Goal: Information Seeking & Learning: Learn about a topic

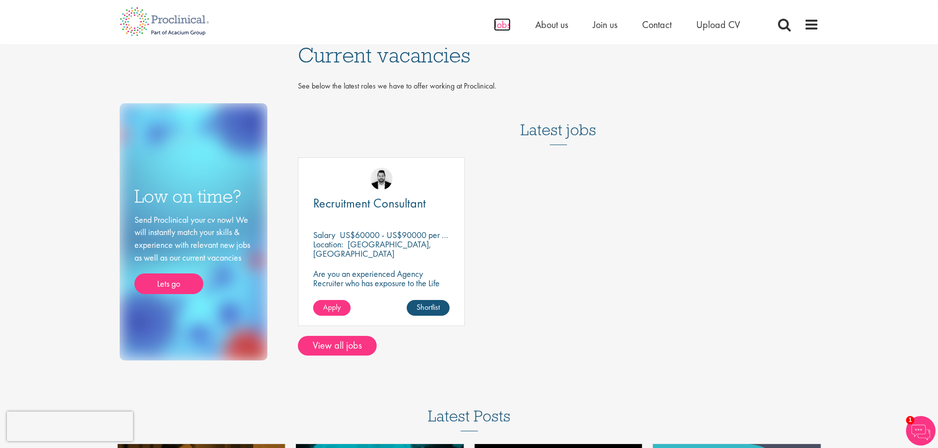
click at [501, 25] on span "Jobs" at bounding box center [502, 24] width 17 height 13
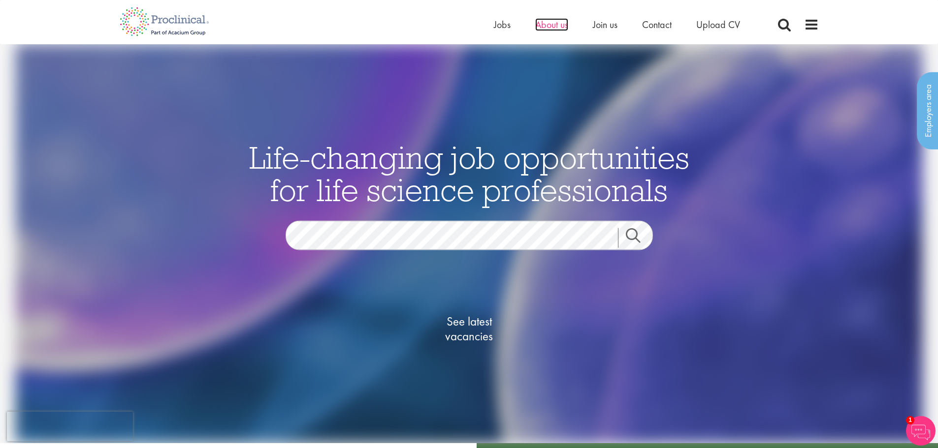
click at [554, 24] on span "About us" at bounding box center [551, 24] width 33 height 13
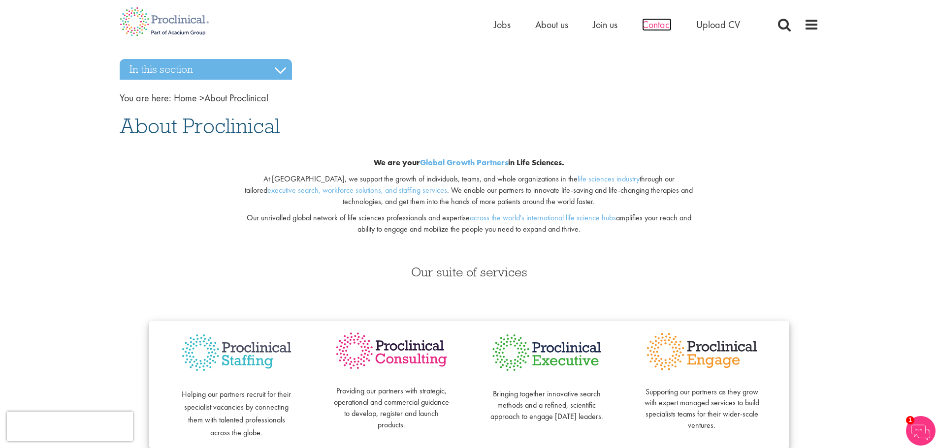
click at [649, 26] on span "Contact" at bounding box center [657, 24] width 30 height 13
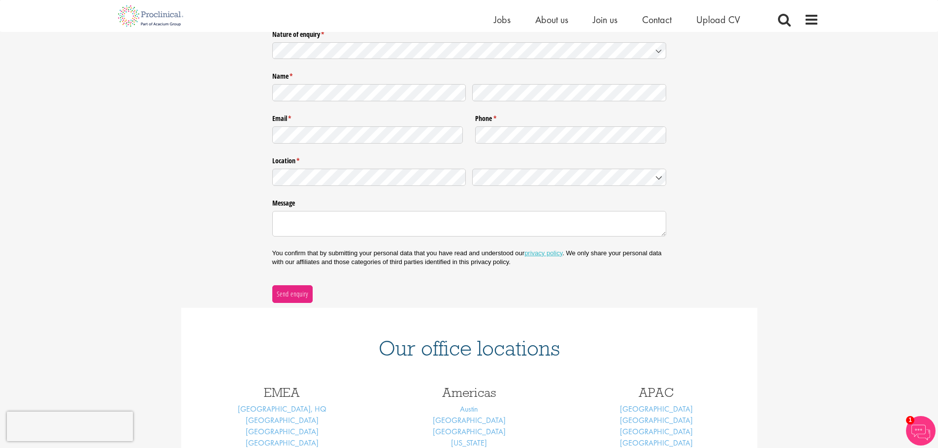
scroll to position [326, 0]
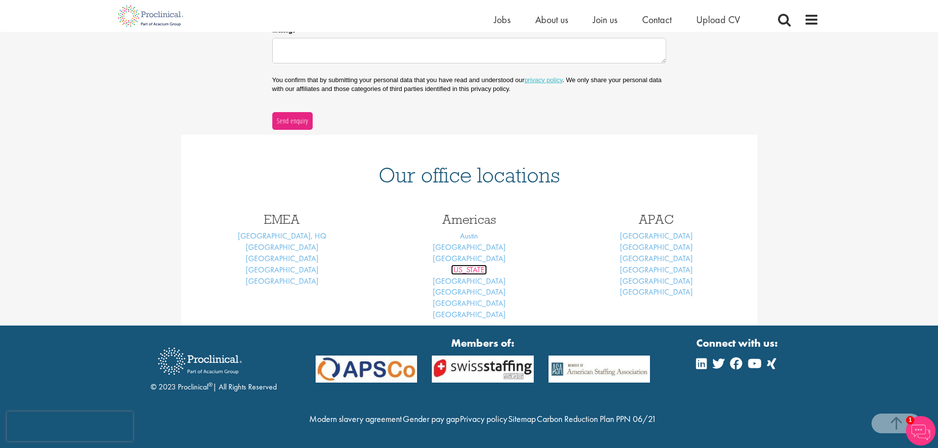
click at [475, 265] on link "New York" at bounding box center [469, 270] width 36 height 10
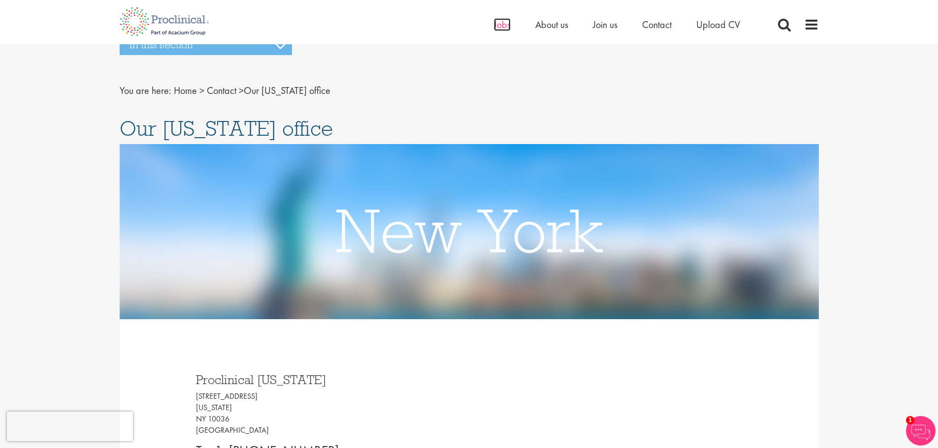
click at [506, 25] on span "Jobs" at bounding box center [502, 24] width 17 height 13
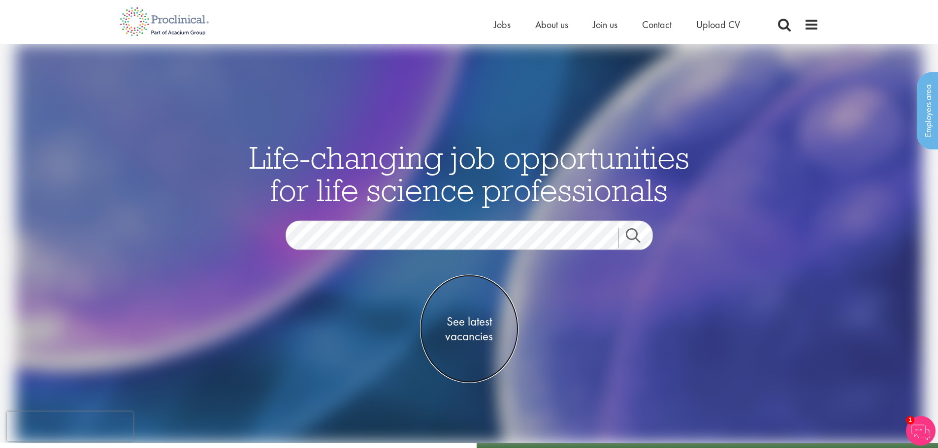
click at [474, 321] on span "See latest vacancies" at bounding box center [469, 330] width 98 height 30
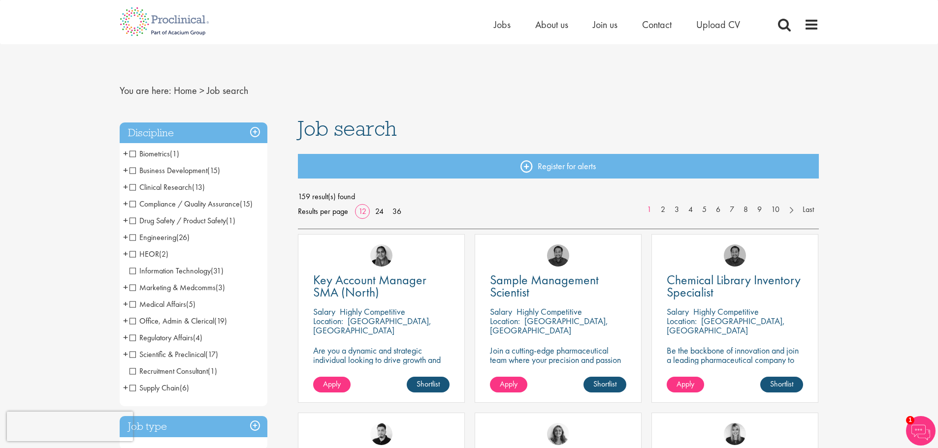
click at [132, 187] on span "Clinical Research" at bounding box center [160, 187] width 63 height 10
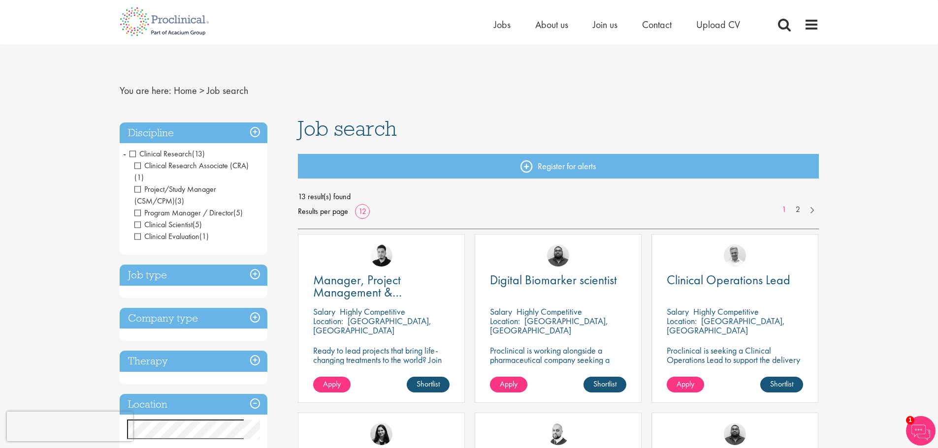
click at [136, 220] on span "Clinical Scientist" at bounding box center [163, 225] width 58 height 10
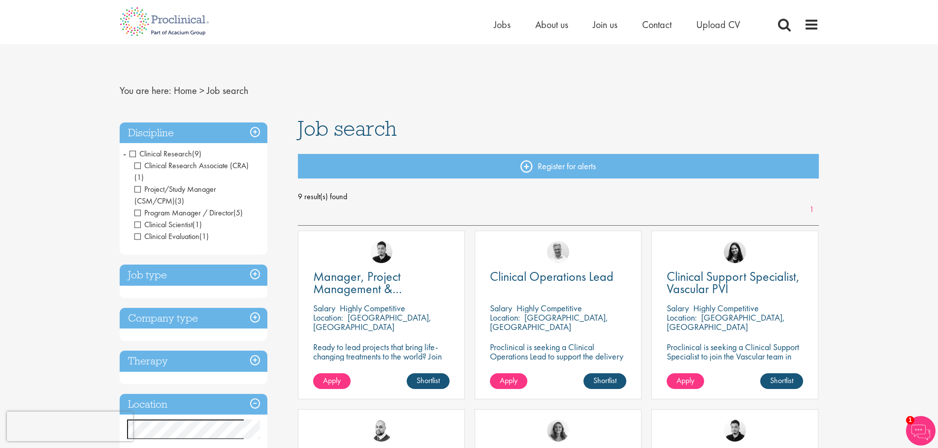
click at [139, 166] on span "Clinical Research Associate (CRA)" at bounding box center [191, 165] width 114 height 10
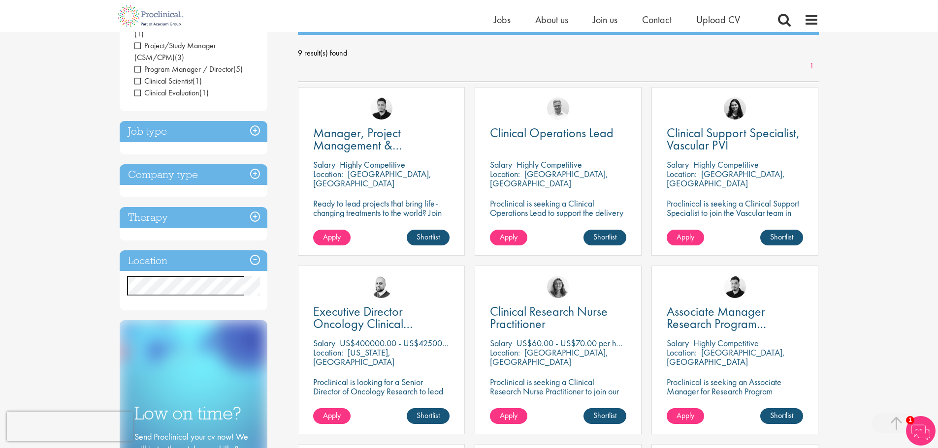
scroll to position [262, 0]
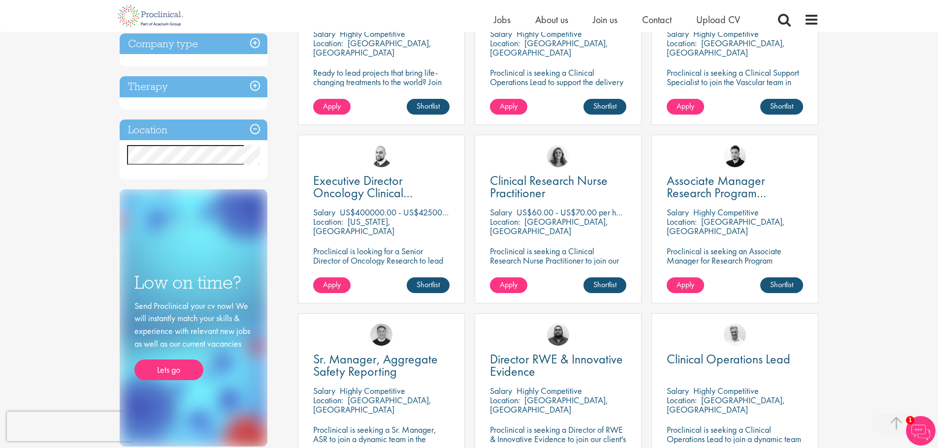
click at [247, 120] on h3 "Location" at bounding box center [194, 130] width 148 height 21
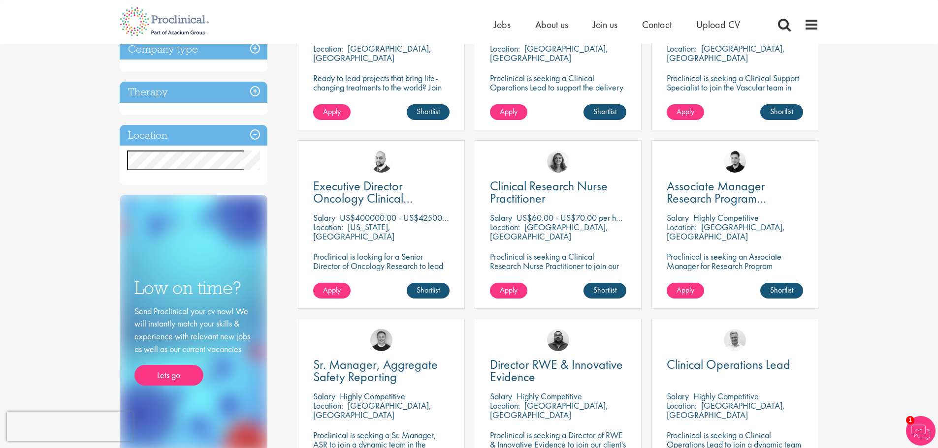
scroll to position [0, 0]
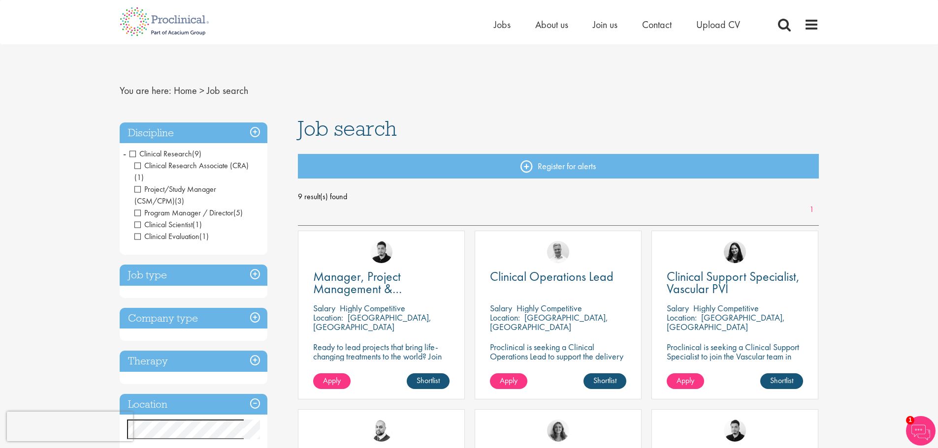
click at [255, 265] on h3 "Job type" at bounding box center [194, 275] width 148 height 21
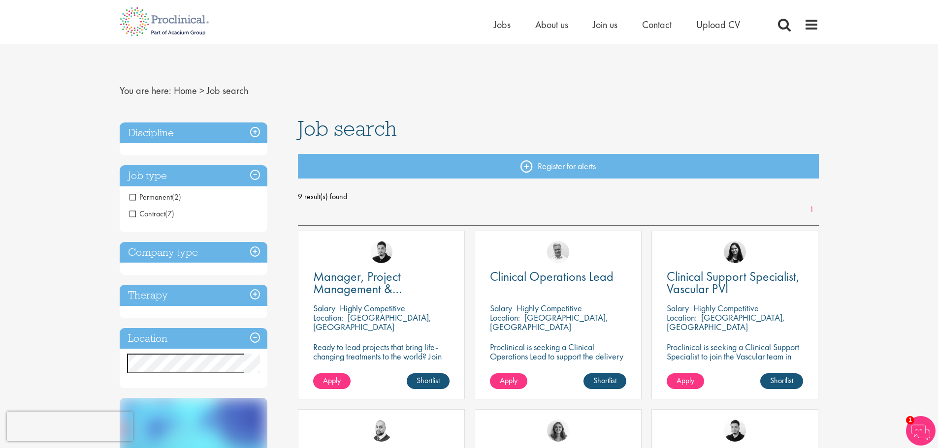
click at [136, 215] on span "Contract" at bounding box center [146, 214] width 35 height 10
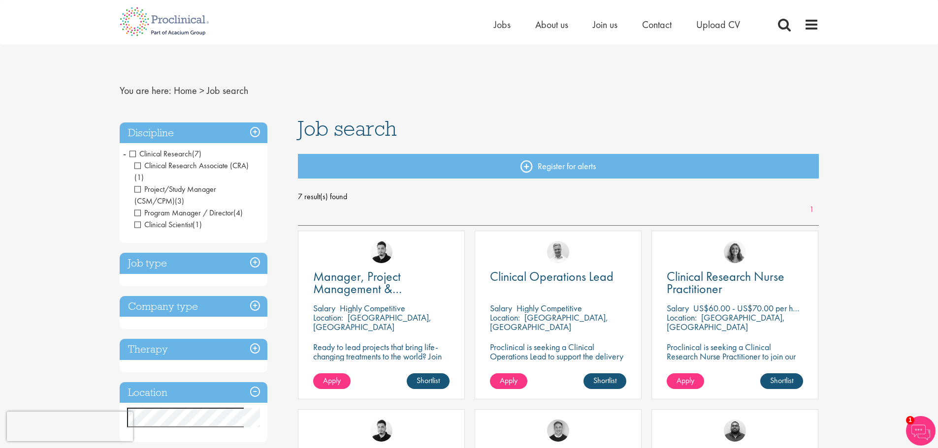
click at [137, 220] on span "Clinical Scientist" at bounding box center [163, 225] width 58 height 10
click at [139, 164] on span "Clinical Research Associate (CRA)" at bounding box center [191, 165] width 114 height 10
click at [138, 184] on span "Project/Study Manager (CSM/CPM)" at bounding box center [175, 195] width 82 height 22
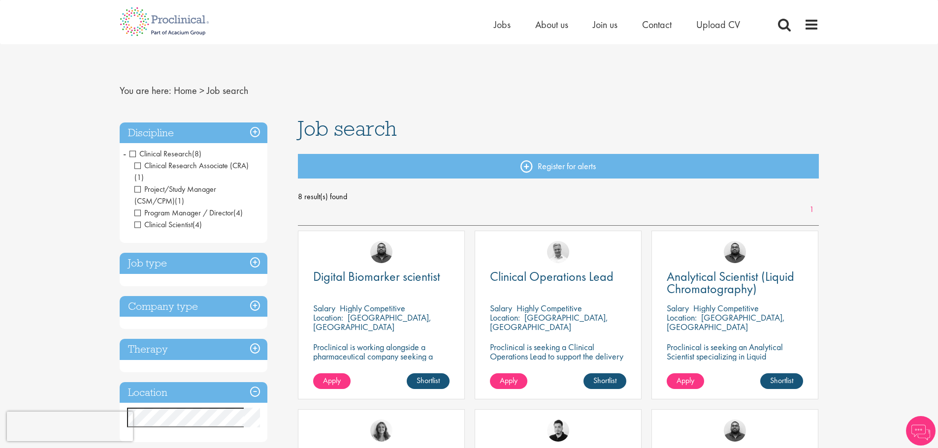
click at [136, 208] on span "Program Manager / Director" at bounding box center [183, 213] width 99 height 10
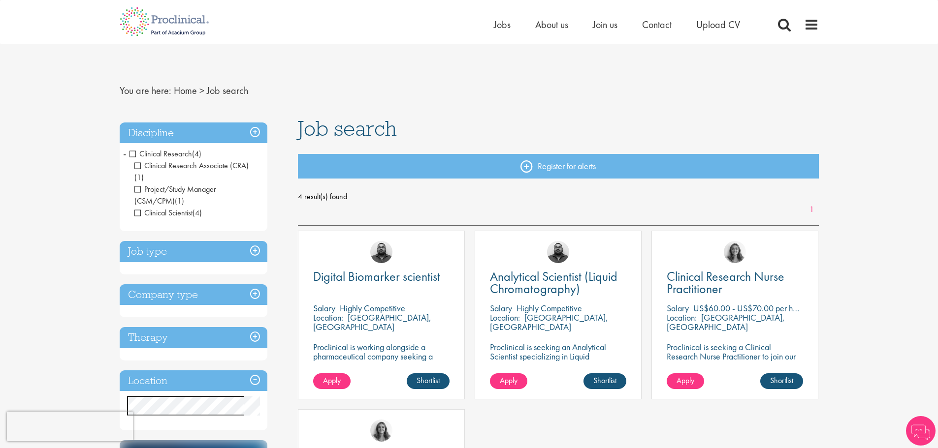
click at [135, 208] on span "Clinical Scientist" at bounding box center [163, 213] width 58 height 10
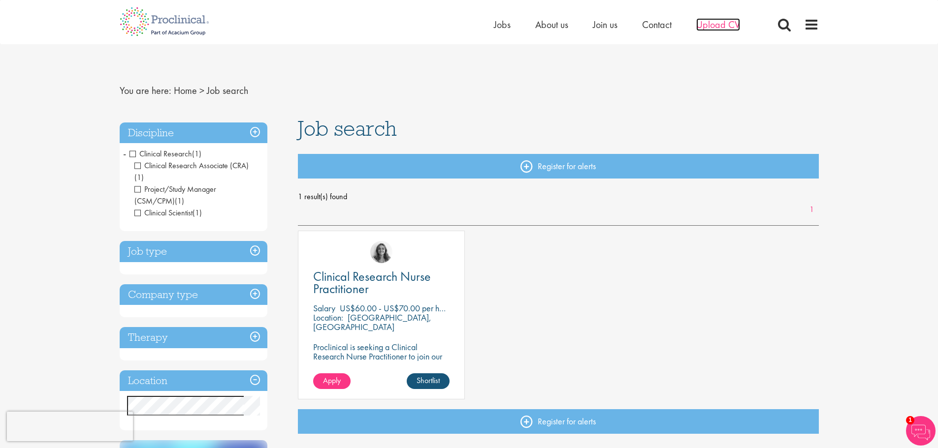
click at [711, 26] on span "Upload CV" at bounding box center [718, 24] width 44 height 13
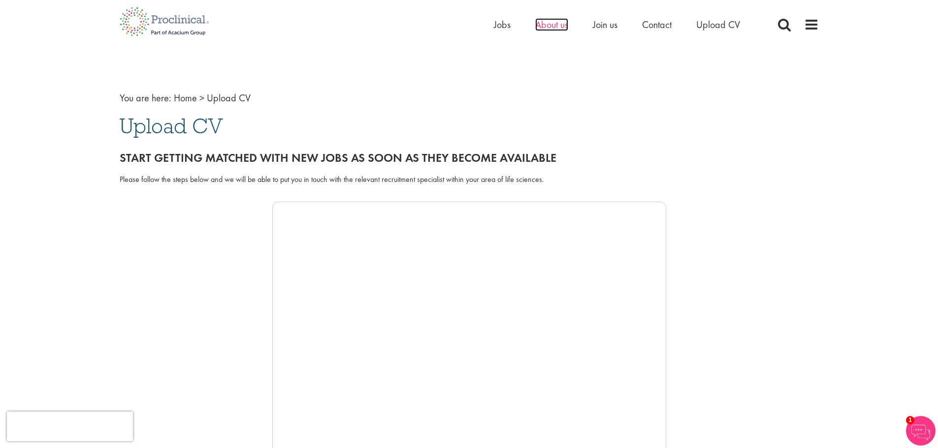
click at [549, 26] on span "About us" at bounding box center [551, 24] width 33 height 13
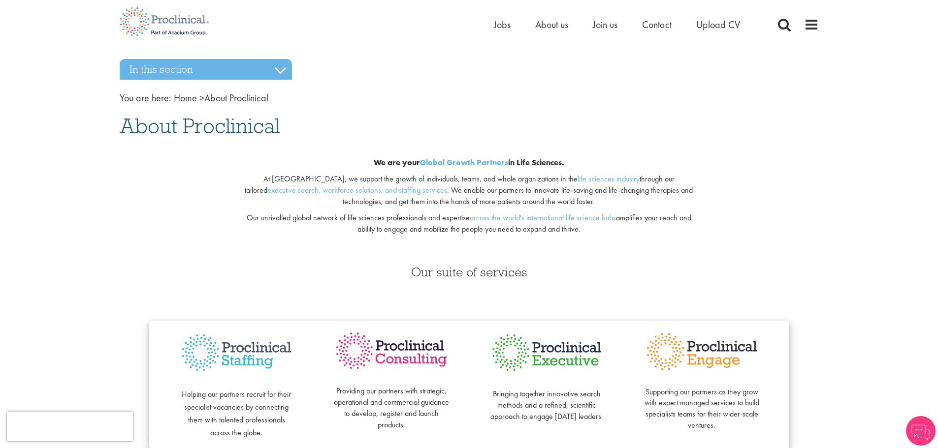
scroll to position [131, 0]
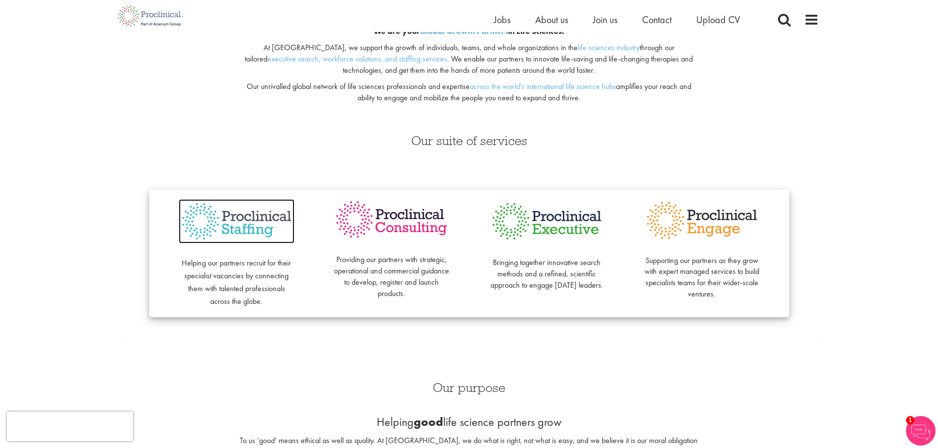
click at [257, 227] on img at bounding box center [237, 221] width 116 height 45
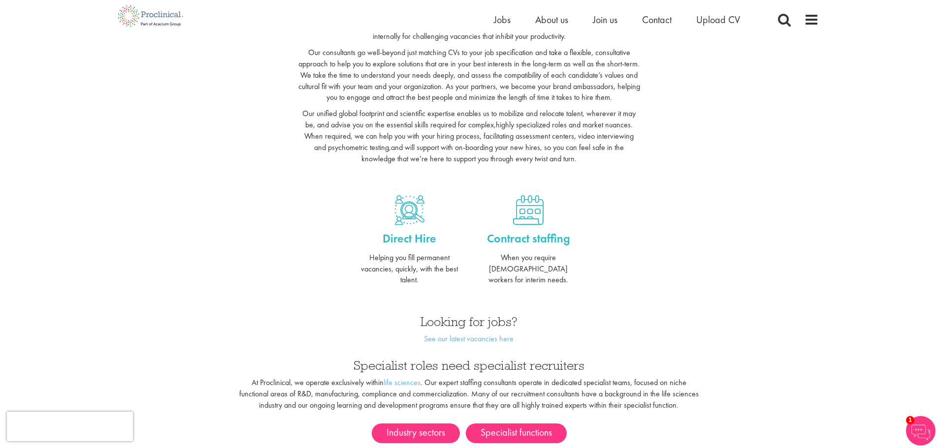
scroll to position [131, 0]
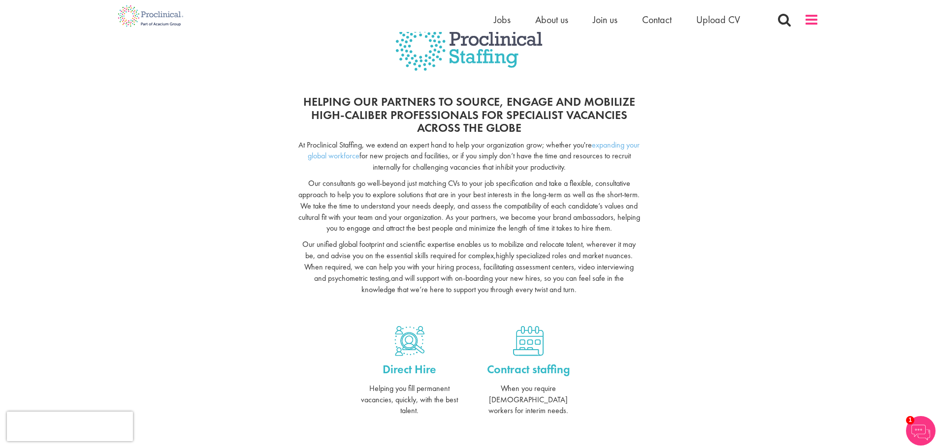
click at [811, 22] on span at bounding box center [811, 19] width 15 height 15
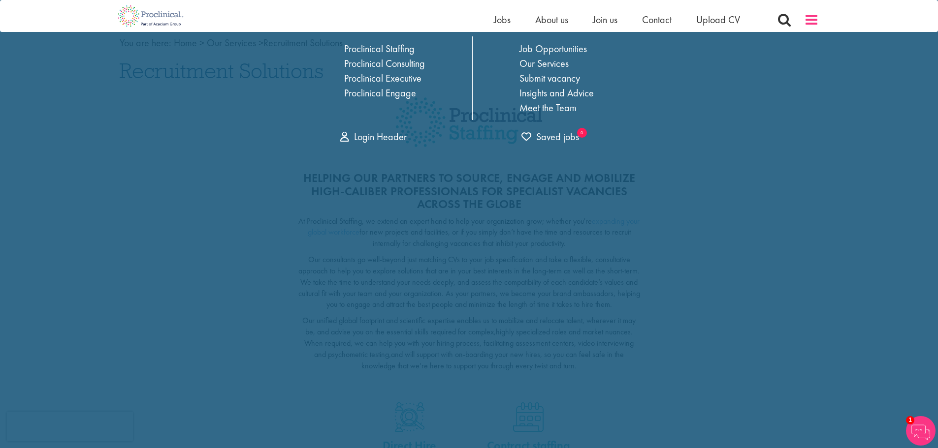
scroll to position [0, 0]
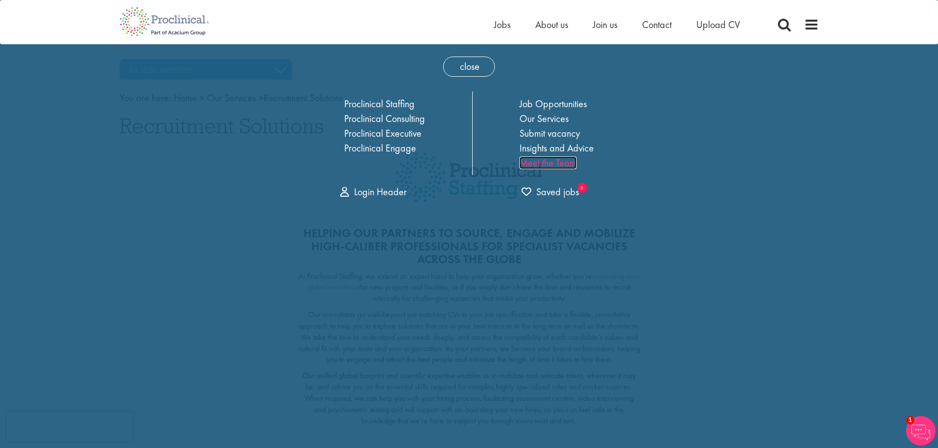
click at [566, 163] on link "Meet the Team" at bounding box center [547, 163] width 57 height 13
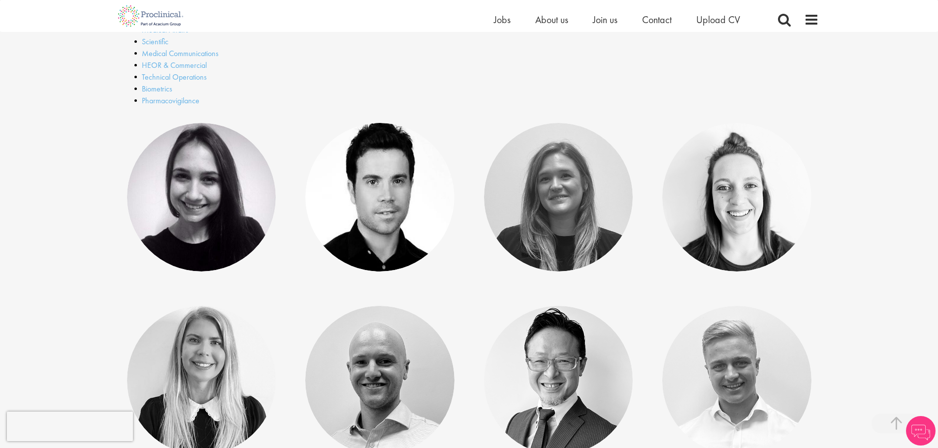
scroll to position [262, 0]
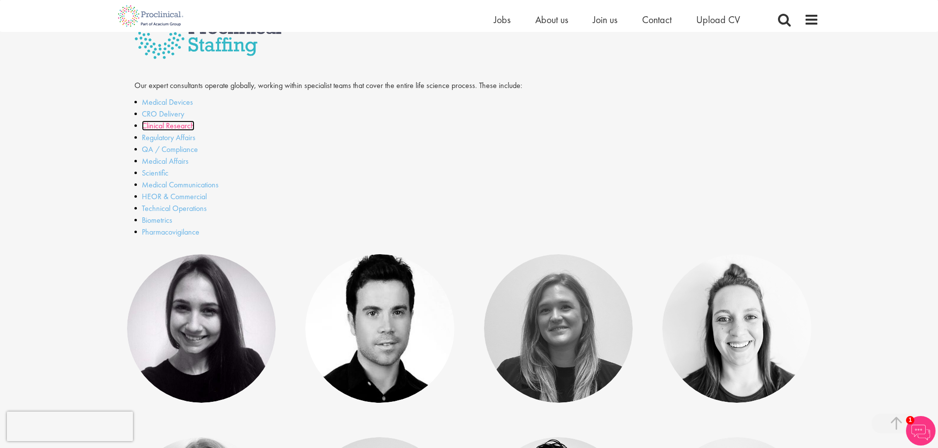
click at [177, 125] on link "Clinical Research" at bounding box center [168, 126] width 53 height 10
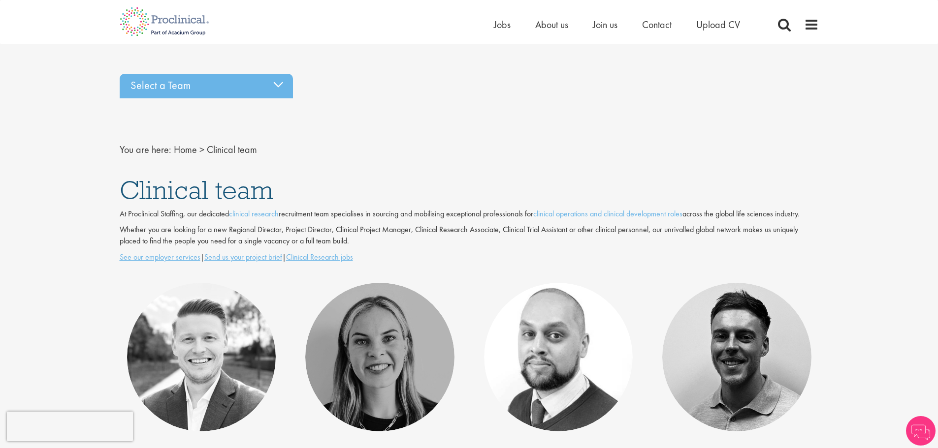
scroll to position [131, 0]
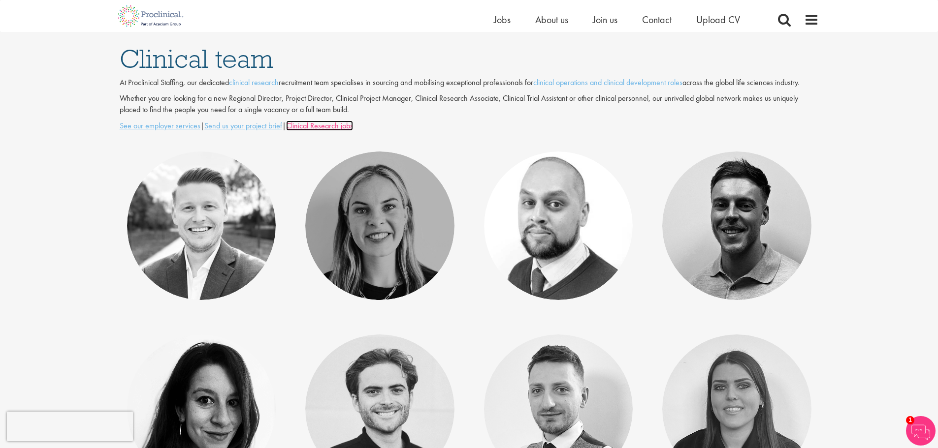
click at [305, 126] on u "Clinical Research jobs" at bounding box center [319, 126] width 67 height 10
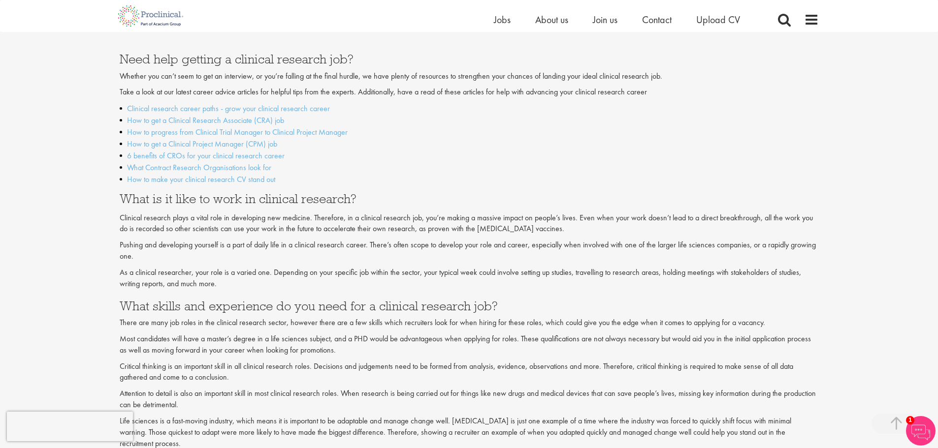
scroll to position [1656, 0]
